Goal: Information Seeking & Learning: Learn about a topic

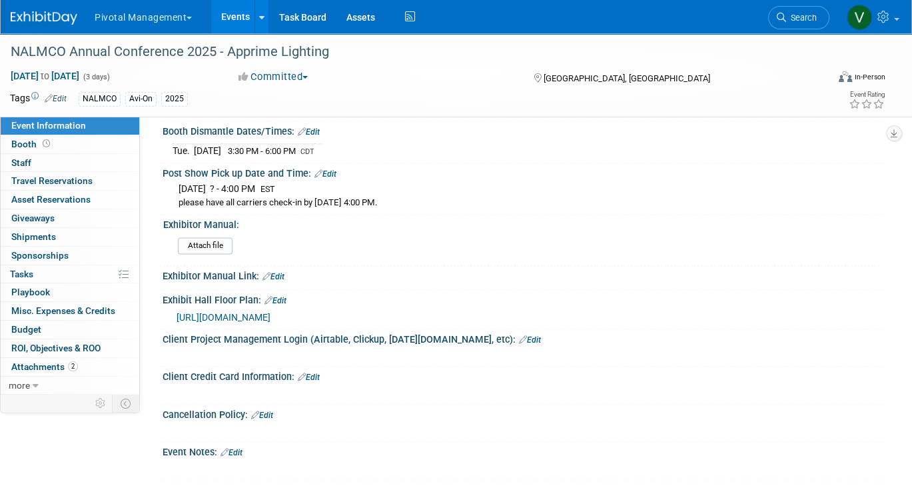
click at [234, 21] on link "Events" at bounding box center [235, 16] width 49 height 33
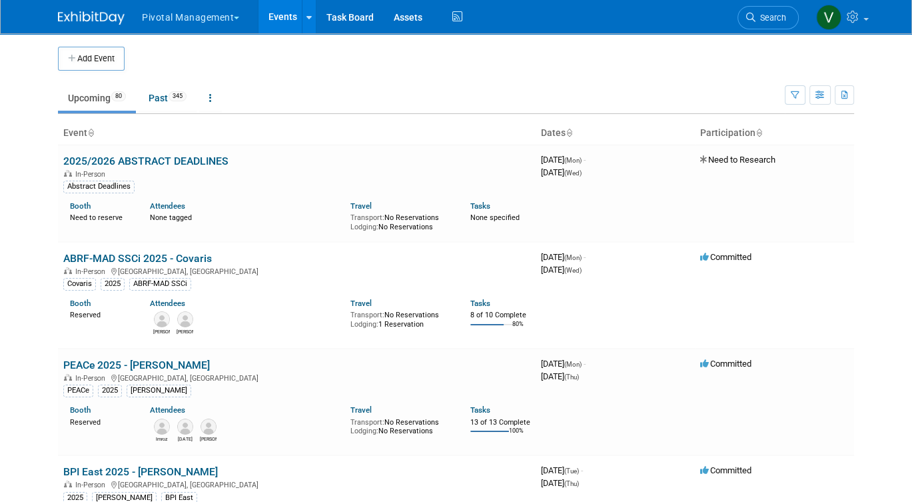
scroll to position [1524, 0]
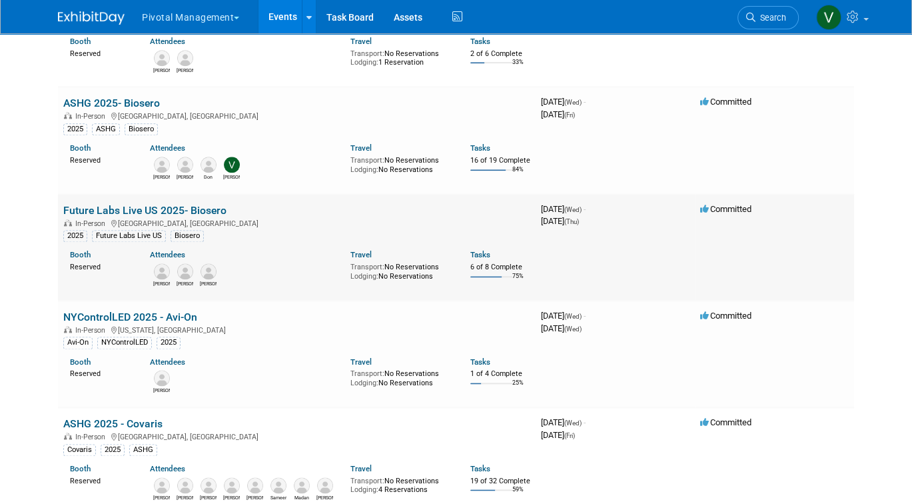
click at [179, 217] on link "Future Labs Live US 2025- Biosero" at bounding box center [144, 210] width 163 height 13
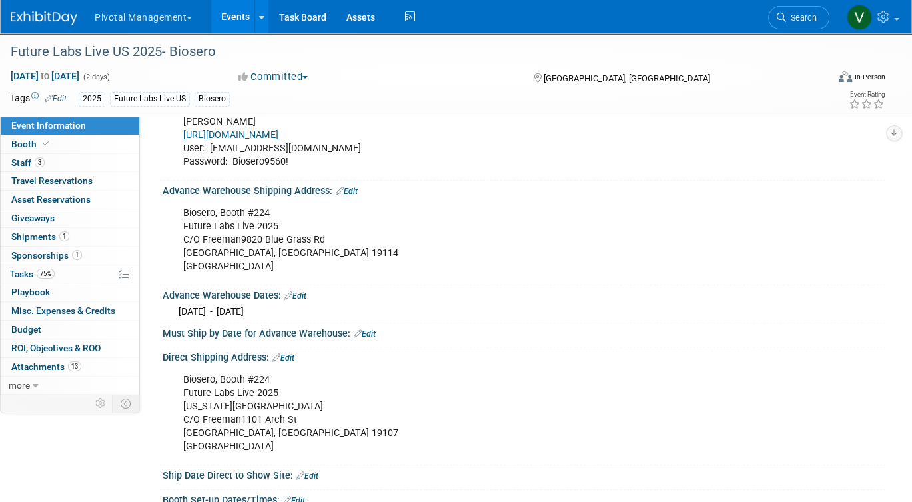
scroll to position [1027, 0]
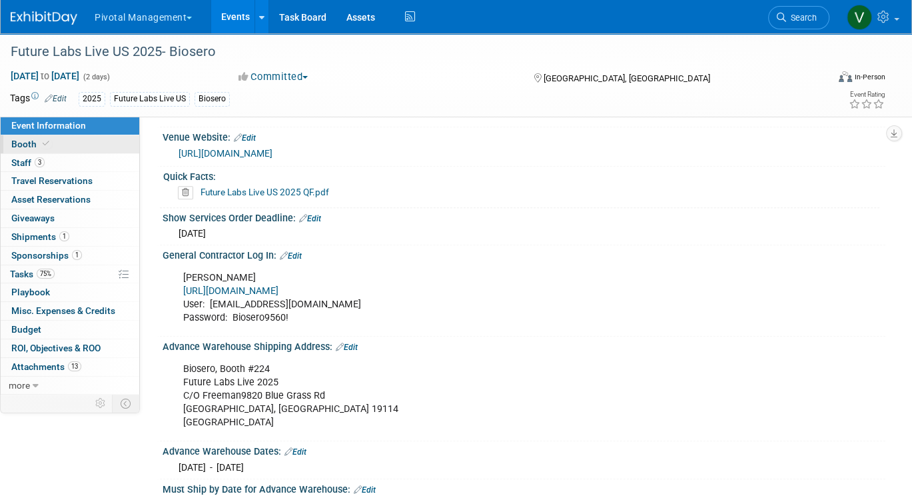
click at [97, 139] on link "Booth" at bounding box center [70, 144] width 139 height 18
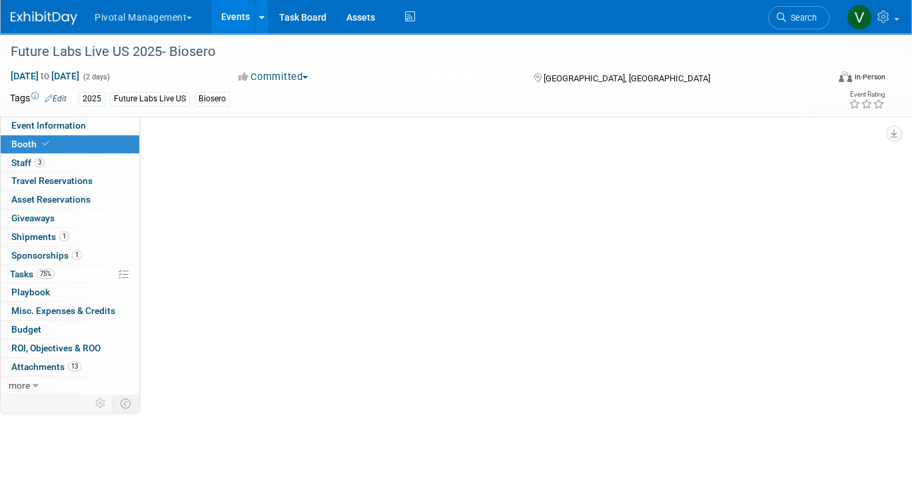
select select "Yes"
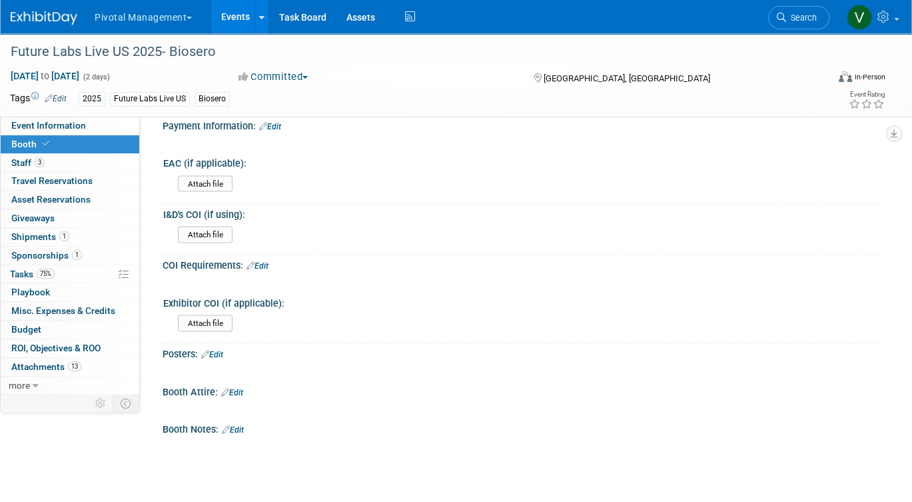
scroll to position [2217, 0]
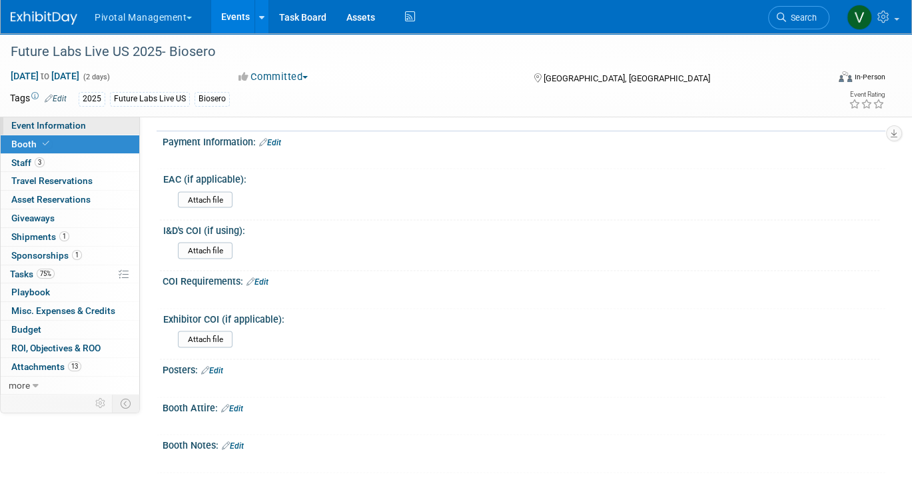
click at [111, 133] on link "Event Information" at bounding box center [70, 126] width 139 height 18
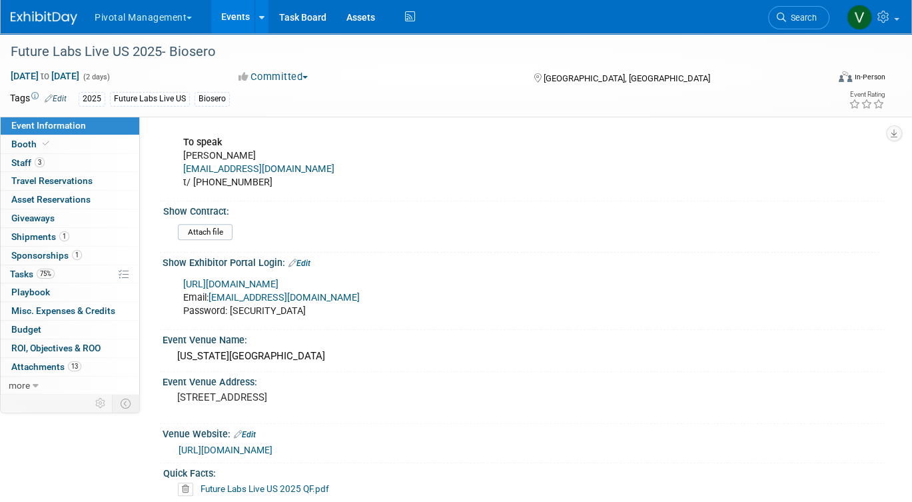
scroll to position [729, 0]
click at [278, 283] on link "https://www.terrapinn.com/my-account/events" at bounding box center [230, 285] width 95 height 11
click at [243, 13] on link "Events" at bounding box center [235, 16] width 49 height 33
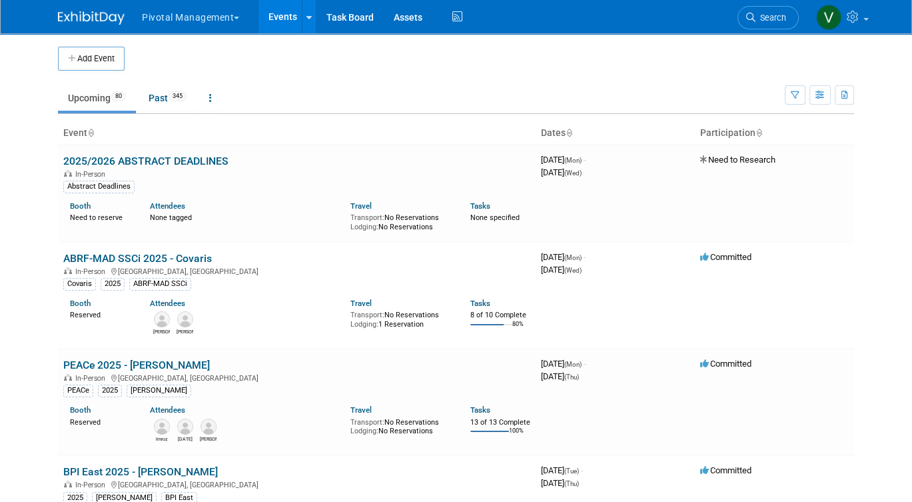
scroll to position [1300, 0]
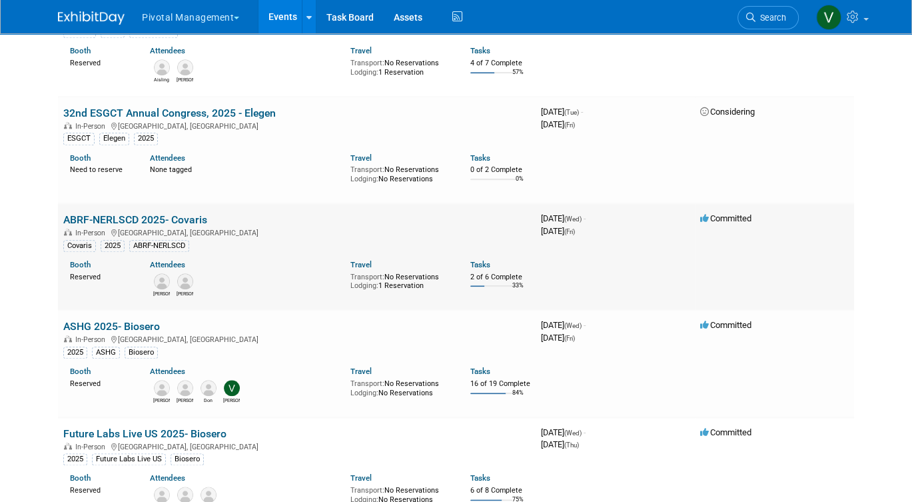
click at [152, 226] on link "ABRF-NERLSCD 2025- Covaris" at bounding box center [135, 219] width 144 height 13
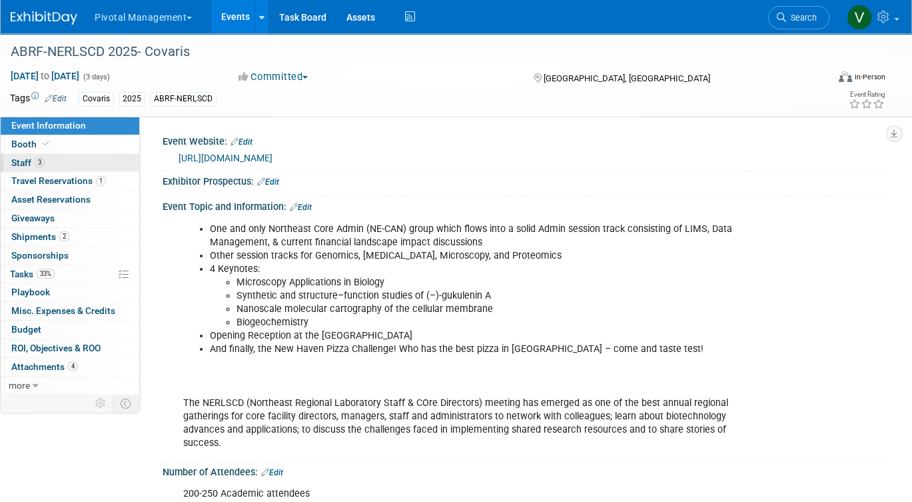
click at [101, 165] on link "3 Staff 3" at bounding box center [70, 163] width 139 height 18
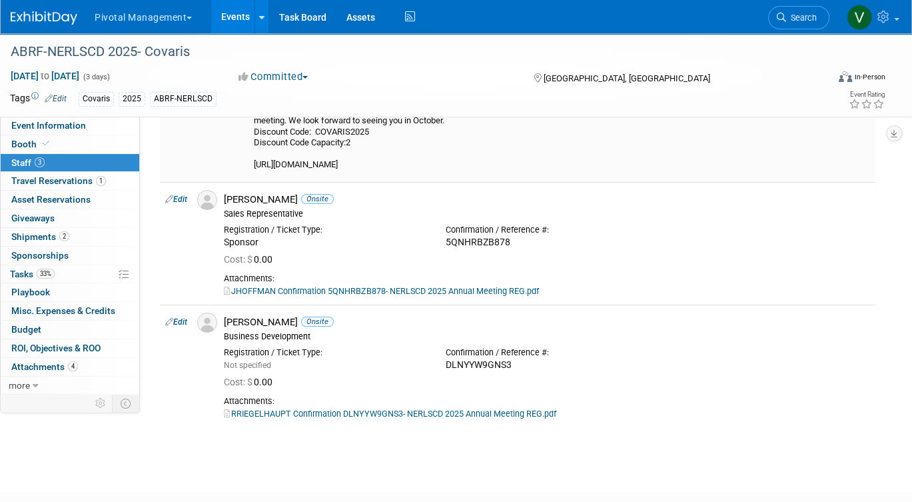
scroll to position [157, 0]
click at [113, 133] on link "Event Information" at bounding box center [70, 126] width 139 height 18
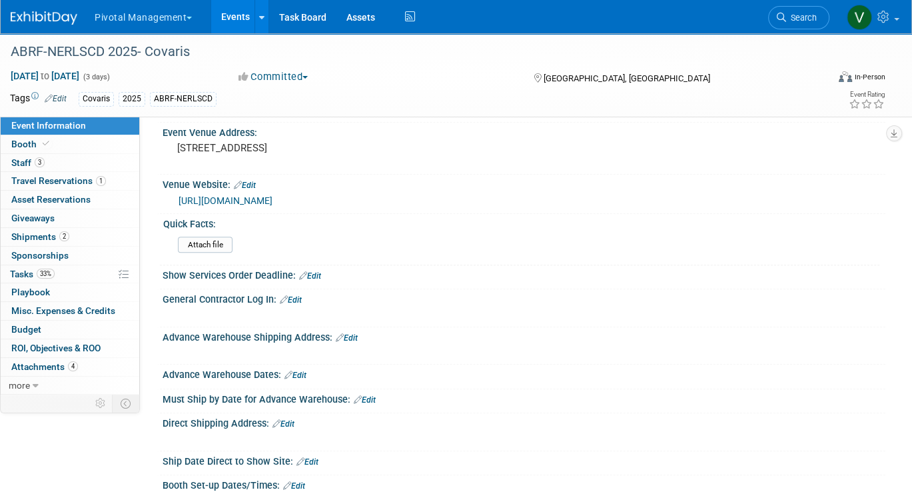
scroll to position [970, 0]
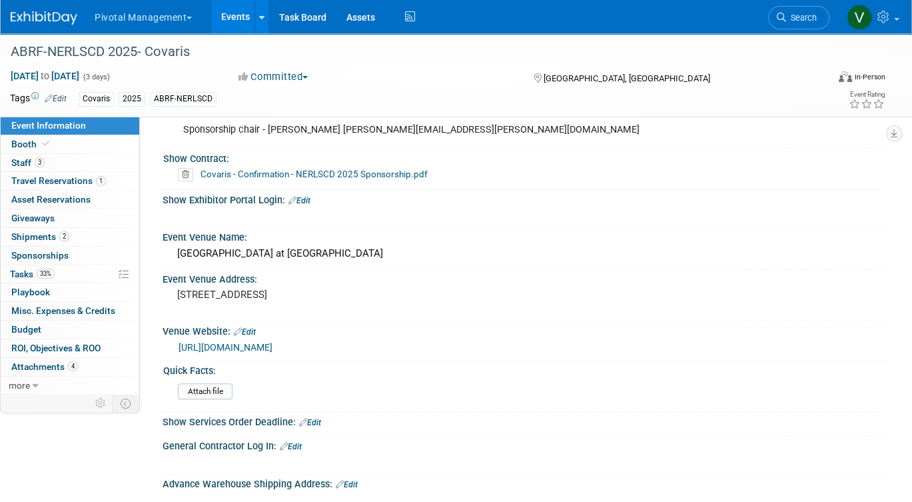
click at [218, 171] on link "Covaris - Confirmation - NERLSCD 2025 Sponsorship.pdf" at bounding box center [314, 174] width 227 height 11
click at [241, 23] on link "Events" at bounding box center [235, 16] width 49 height 33
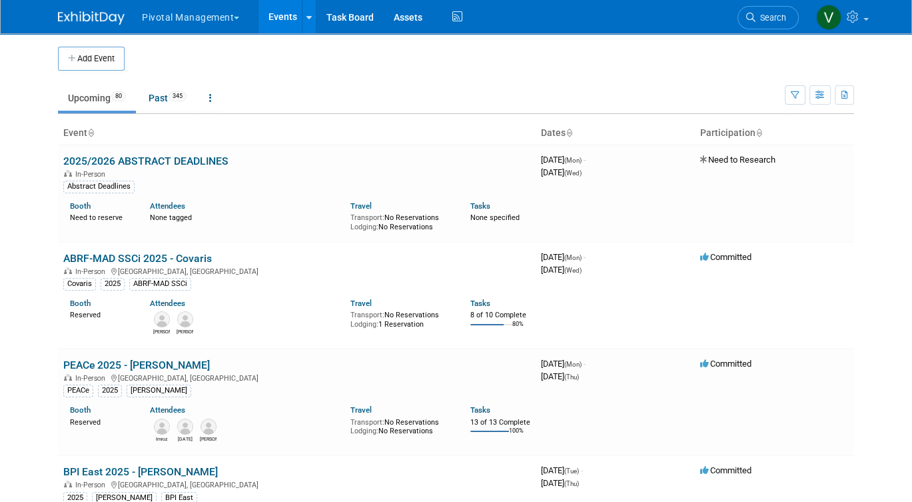
scroll to position [765, 0]
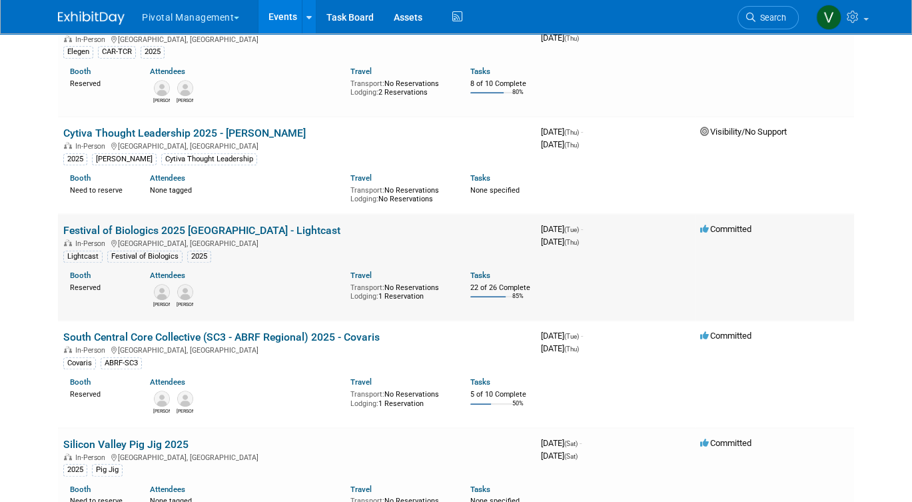
click at [181, 236] on link "Festival of Biologics 2025 [GEOGRAPHIC_DATA] - Lightcast" at bounding box center [201, 230] width 277 height 13
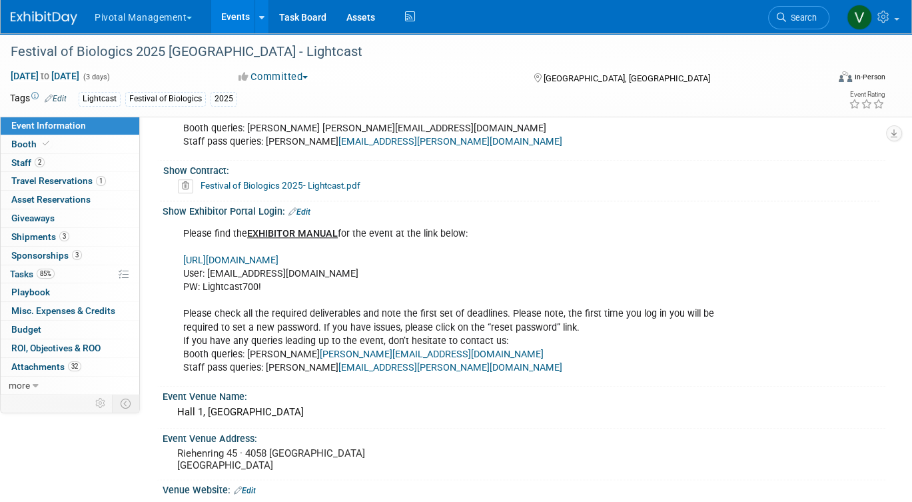
scroll to position [1278, 0]
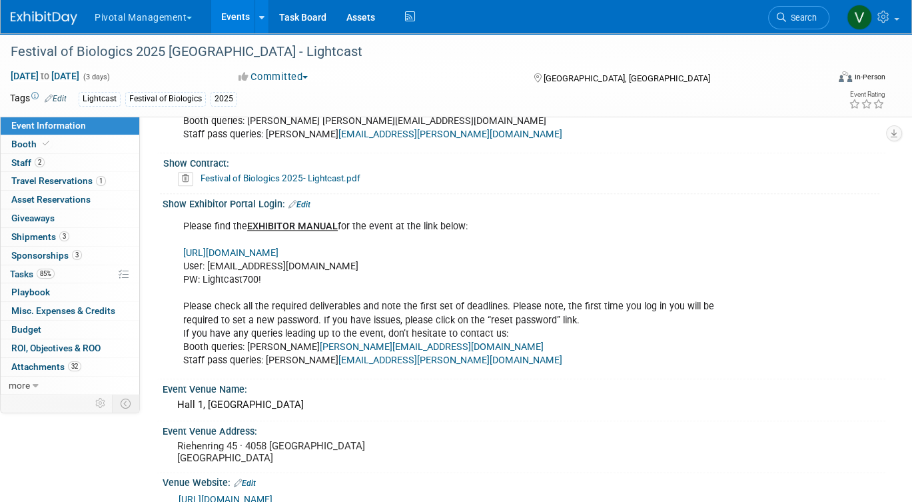
click at [278, 248] on link "https://www.terrapinn.com/em/" at bounding box center [230, 252] width 95 height 11
click at [262, 250] on link "https://www.terrapinn.com/em/" at bounding box center [230, 252] width 95 height 11
